Goal: Information Seeking & Learning: Learn about a topic

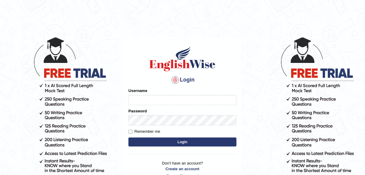
type input "Chefgokul"
click at [146, 139] on button "Login" at bounding box center [183, 142] width 108 height 9
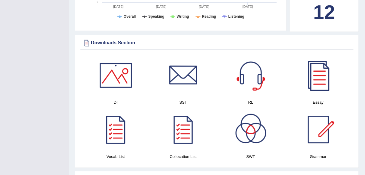
scroll to position [312, 0]
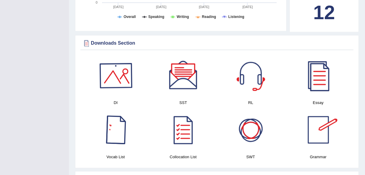
click at [105, 80] on div at bounding box center [116, 76] width 42 height 42
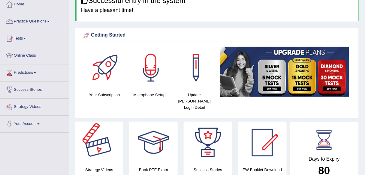
scroll to position [0, 0]
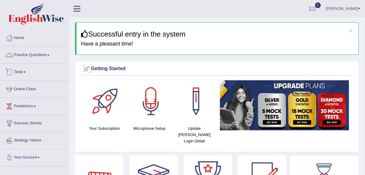
click at [19, 58] on link "Practice Questions" at bounding box center [34, 54] width 69 height 15
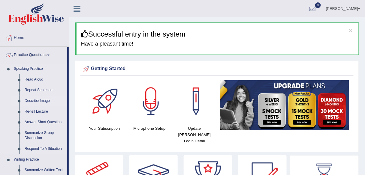
click at [36, 103] on link "Describe Image" at bounding box center [44, 101] width 45 height 11
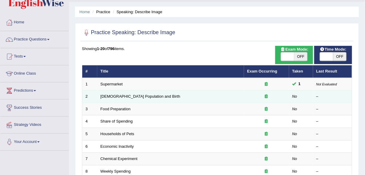
scroll to position [24, 0]
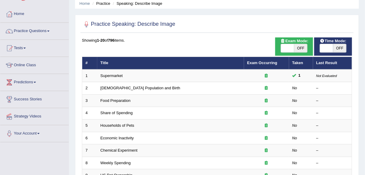
click at [297, 50] on span "OFF" at bounding box center [300, 48] width 13 height 8
checkbox input "true"
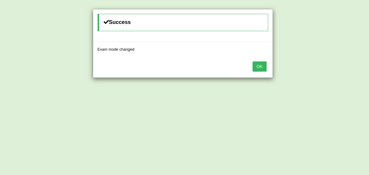
click at [262, 65] on button "OK" at bounding box center [260, 67] width 14 height 10
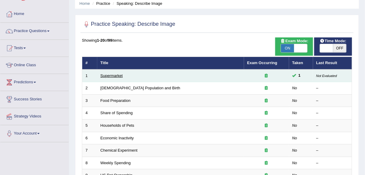
click at [120, 76] on link "Supermarket" at bounding box center [112, 76] width 22 height 5
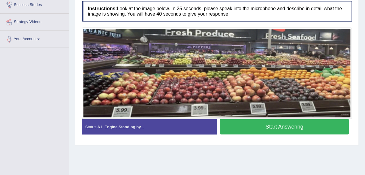
scroll to position [120, 0]
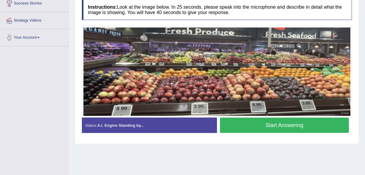
click at [258, 133] on button "Start Answering" at bounding box center [284, 125] width 129 height 15
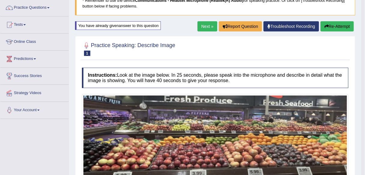
scroll to position [37, 0]
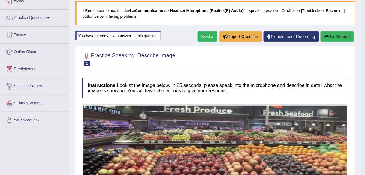
click at [208, 38] on link "Next »" at bounding box center [208, 37] width 20 height 10
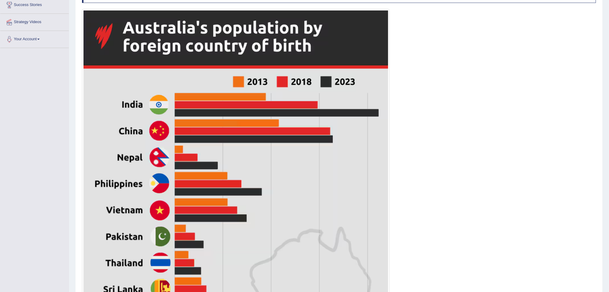
scroll to position [273, 0]
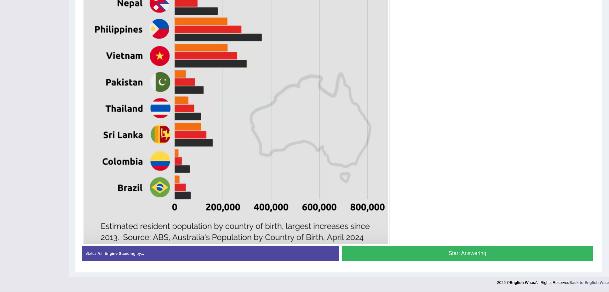
click at [365, 175] on button "Start Answering" at bounding box center [467, 253] width 251 height 15
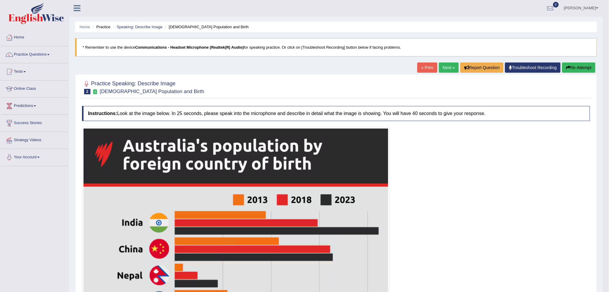
scroll to position [0, 0]
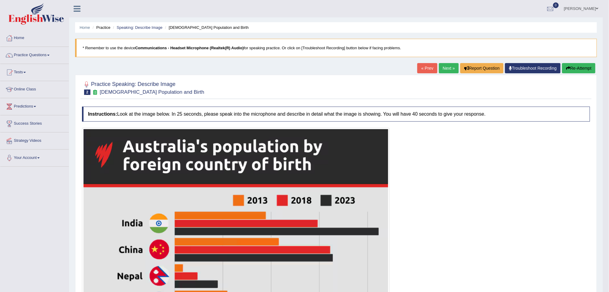
click at [365, 66] on link "Next »" at bounding box center [449, 68] width 20 height 10
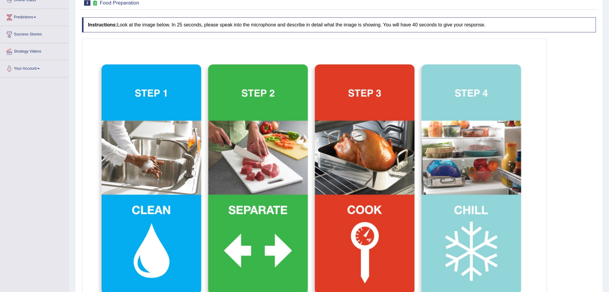
scroll to position [159, 0]
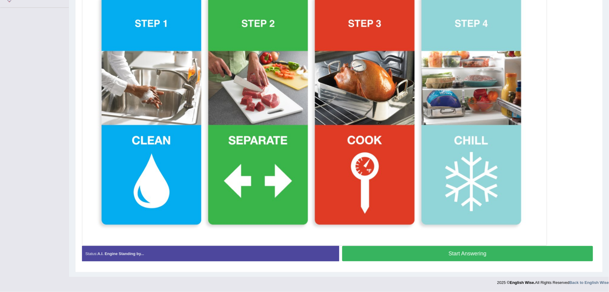
click at [444, 251] on button "Start Answering" at bounding box center [467, 253] width 251 height 15
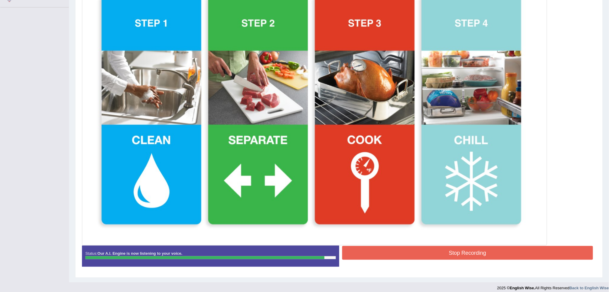
click at [449, 253] on button "Stop Recording" at bounding box center [467, 253] width 251 height 14
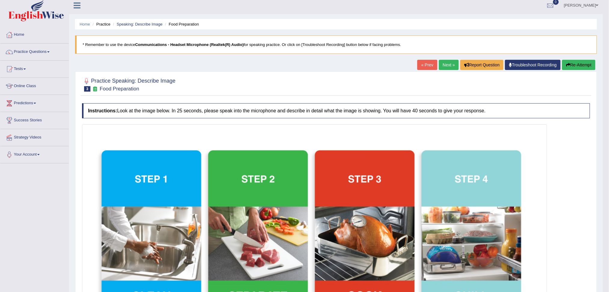
scroll to position [0, 0]
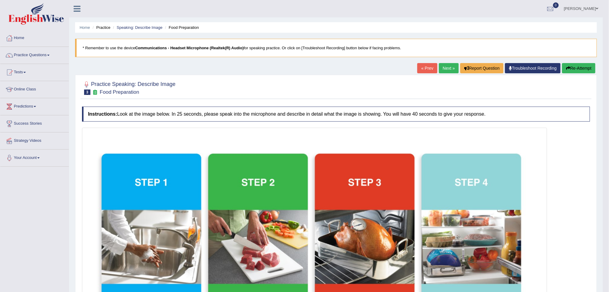
click at [441, 69] on link "Next »" at bounding box center [449, 68] width 20 height 10
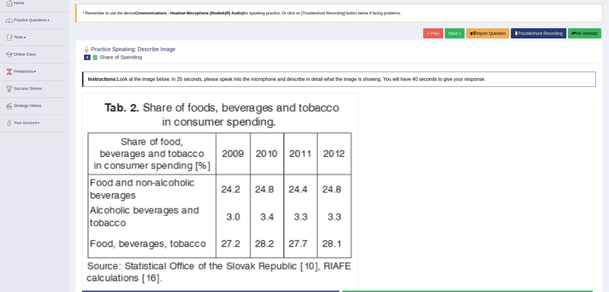
scroll to position [80, 0]
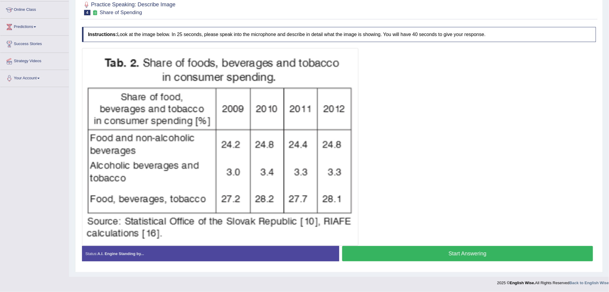
drag, startPoint x: 454, startPoint y: 254, endPoint x: 462, endPoint y: 241, distance: 15.0
click at [456, 252] on button "Start Answering" at bounding box center [467, 253] width 251 height 15
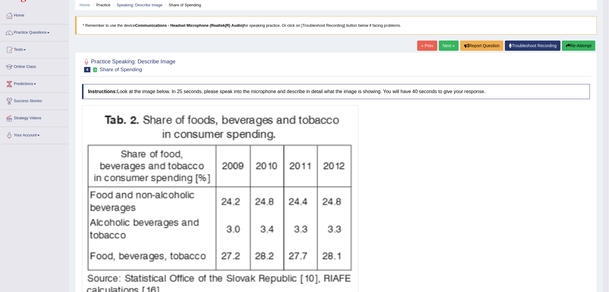
scroll to position [0, 0]
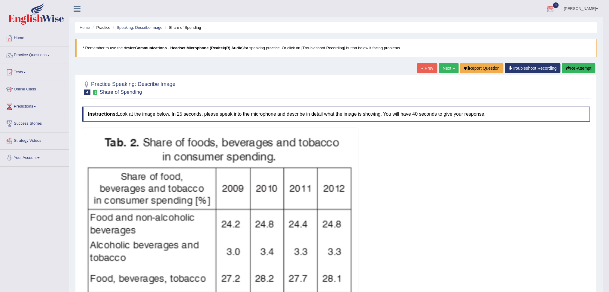
click at [442, 65] on link "Next »" at bounding box center [449, 68] width 20 height 10
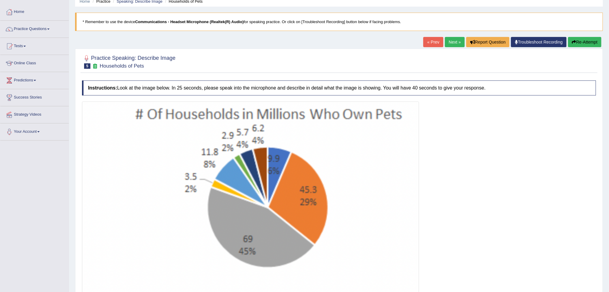
scroll to position [80, 0]
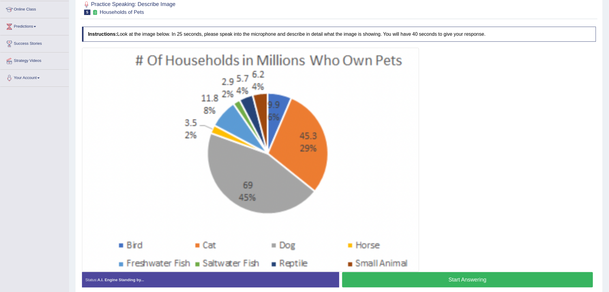
click at [460, 282] on button "Start Answering" at bounding box center [467, 279] width 251 height 15
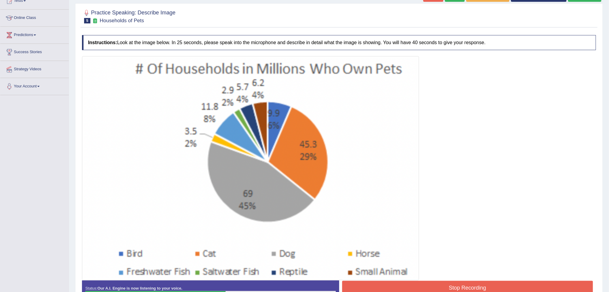
scroll to position [112, 0]
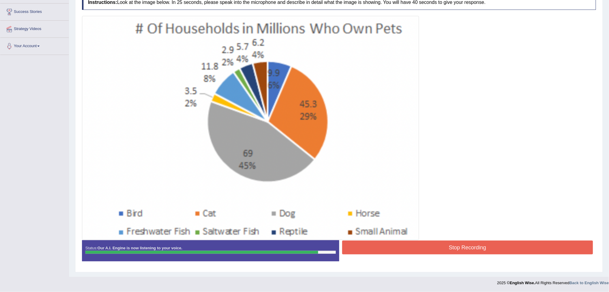
click at [451, 247] on button "Stop Recording" at bounding box center [467, 248] width 251 height 14
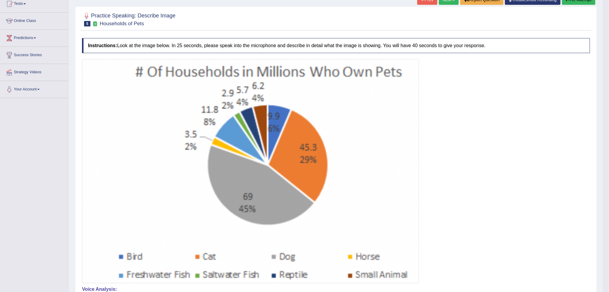
scroll to position [0, 0]
